Goal: Task Accomplishment & Management: Complete application form

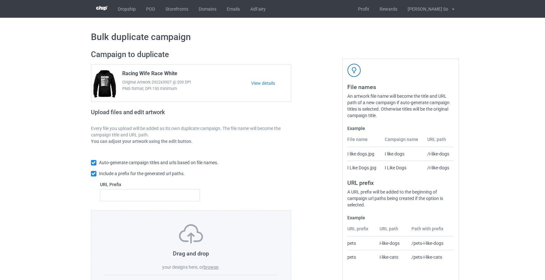
click at [216, 266] on label "browse" at bounding box center [211, 266] width 15 height 5
click at [0, 0] on input "browse" at bounding box center [0, 0] width 0 height 0
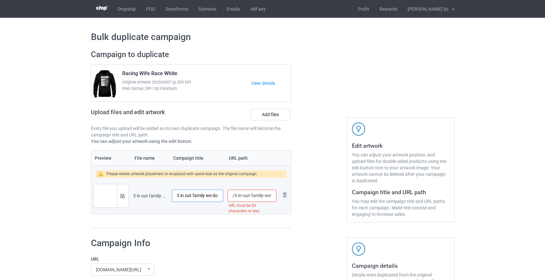
drag, startPoint x: 179, startPoint y: 196, endPoint x: 153, endPoint y: 197, distance: 26.1
click at [153, 197] on tr "Preview and edit artwork 3 in out family we do horsepower we do speedways racin…" at bounding box center [191, 196] width 200 height 36
drag, startPoint x: 188, startPoint y: 195, endPoint x: 130, endPoint y: 198, distance: 58.1
click at [130, 198] on tr "Preview and edit artwork 3 in out family we do horsepower we do speedways racin…" at bounding box center [191, 196] width 200 height 36
click at [203, 197] on input "Race Racing In Out Family" at bounding box center [198, 196] width 52 height 12
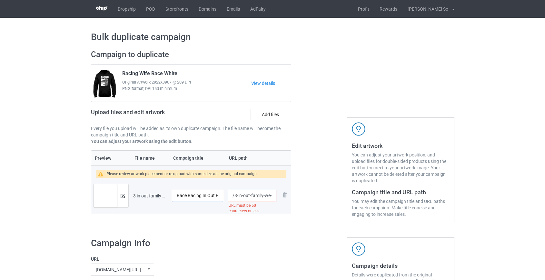
click at [214, 195] on input "Race Racing In Out Family" at bounding box center [198, 196] width 52 height 12
type input "Race Racing In Our Family"
drag, startPoint x: 235, startPoint y: 196, endPoint x: 345, endPoint y: 196, distance: 109.3
click at [345, 196] on div "Campaign to duplicate Racing Wife Race White Original Artwork 2922x3907 @ 209 D…" at bounding box center [272, 139] width 373 height 188
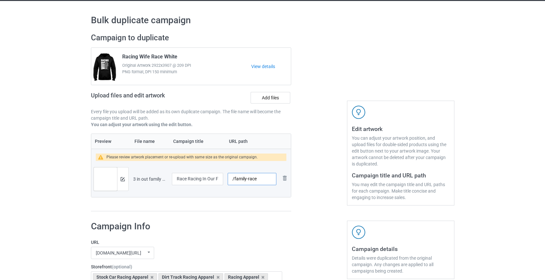
scroll to position [0, 0]
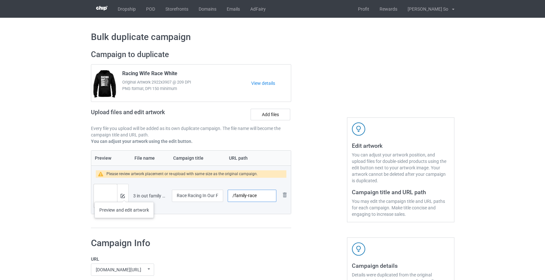
type input "/family-race"
click at [124, 195] on img at bounding box center [123, 196] width 4 height 4
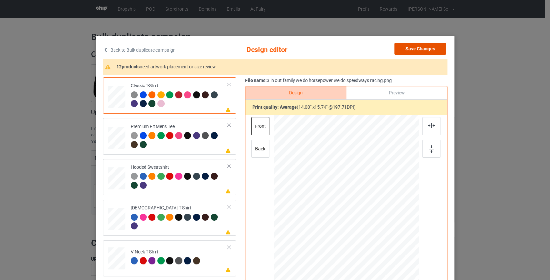
click at [421, 48] on button "Save Changes" at bounding box center [420, 49] width 52 height 12
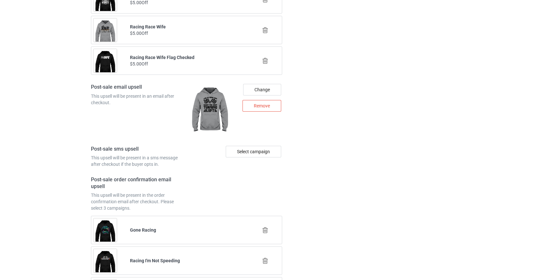
scroll to position [914, 0]
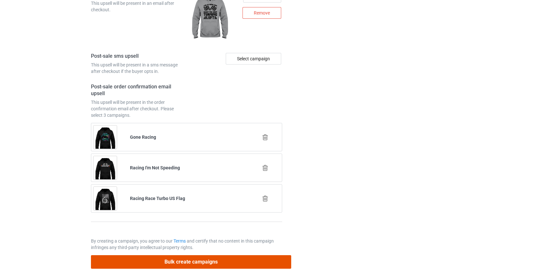
click at [158, 263] on button "Bulk create campaigns" at bounding box center [191, 261] width 201 height 13
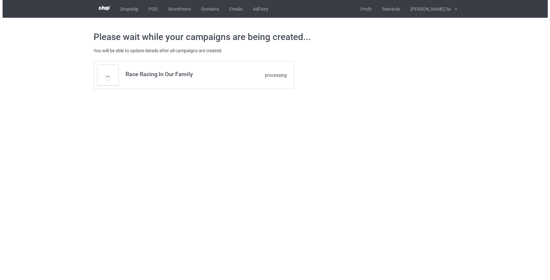
scroll to position [0, 0]
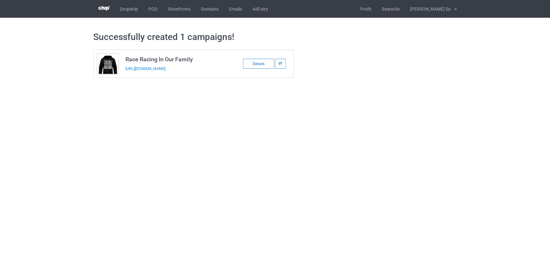
click at [249, 66] on div "Details" at bounding box center [258, 64] width 31 height 10
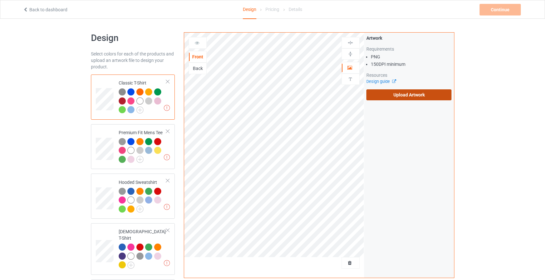
click at [391, 96] on label "Upload Artwork" at bounding box center [408, 94] width 85 height 11
click at [0, 0] on input "Upload Artwork" at bounding box center [0, 0] width 0 height 0
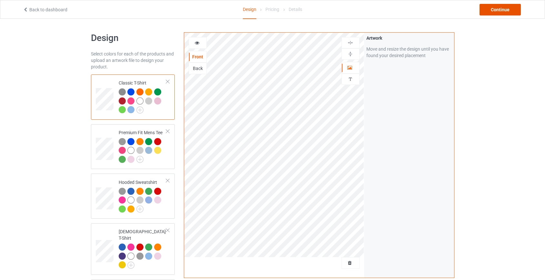
click at [493, 10] on div "Continue" at bounding box center [500, 10] width 41 height 12
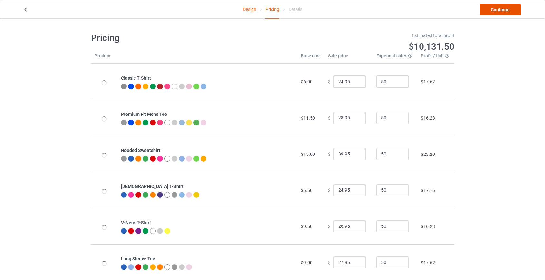
click at [496, 10] on link "Continue" at bounding box center [500, 10] width 41 height 12
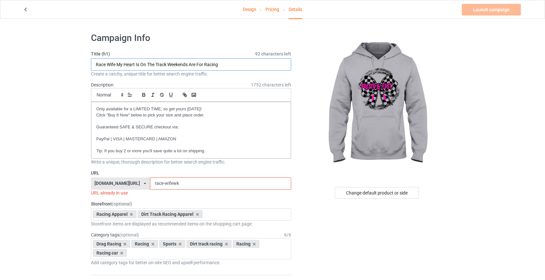
drag, startPoint x: 226, startPoint y: 66, endPoint x: 49, endPoint y: 64, distance: 176.8
type input "Race Racing Pretty And Fast"
drag, startPoint x: 148, startPoint y: 183, endPoint x: 222, endPoint y: 188, distance: 74.7
click at [223, 188] on input "race-wifewk" at bounding box center [220, 183] width 141 height 12
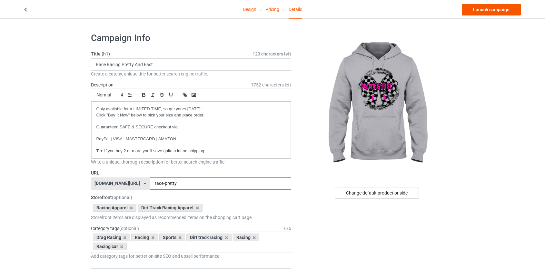
type input "race-pretty"
click at [488, 10] on link "Launch campaign" at bounding box center [491, 10] width 59 height 12
